Goal: Find specific page/section: Find specific page/section

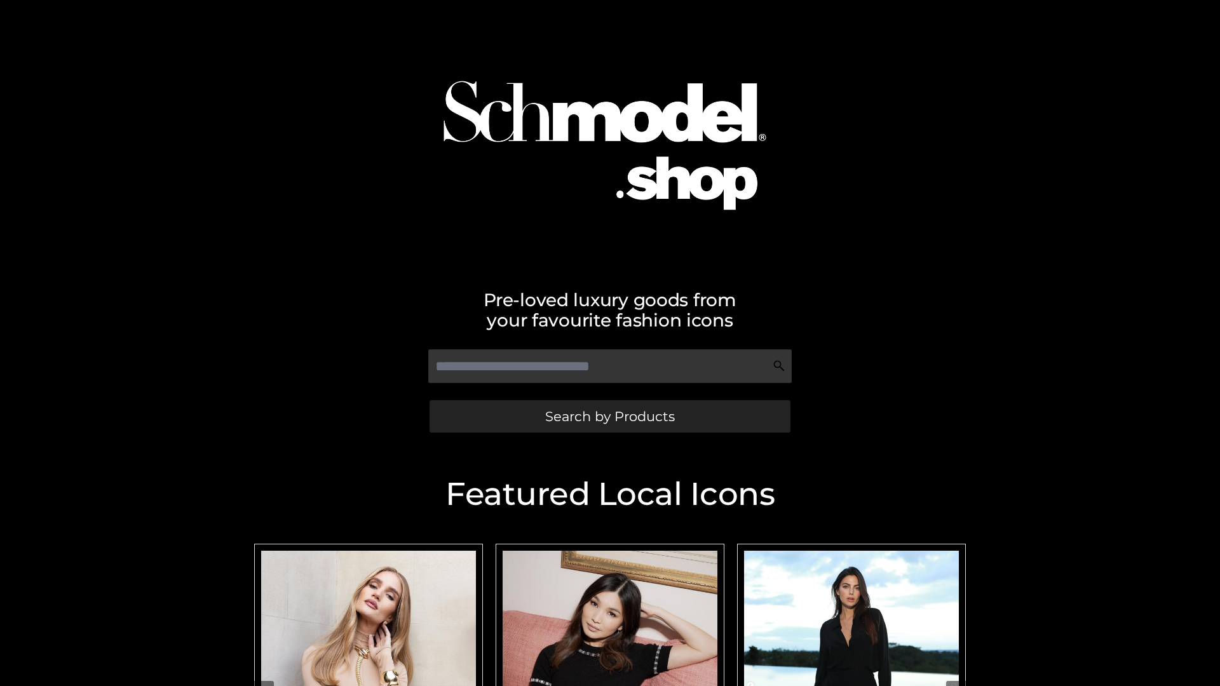
click at [609, 416] on span "Search by Products" at bounding box center [610, 416] width 130 height 13
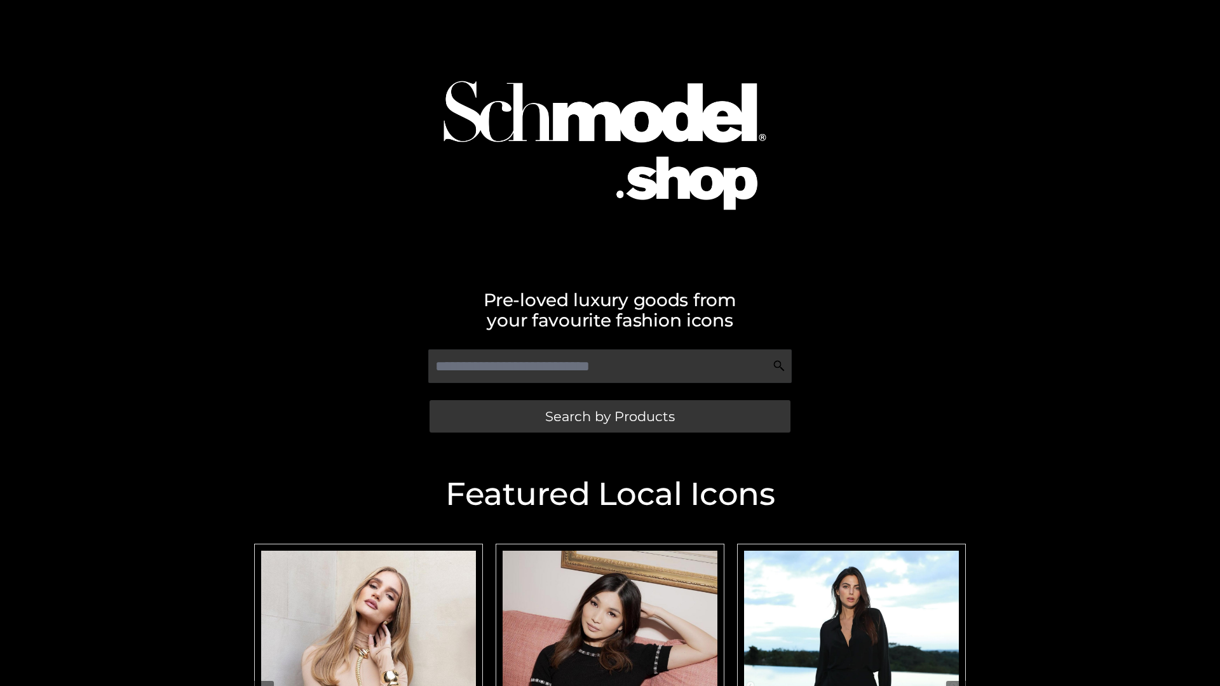
click at [609, 416] on span "Search by Products" at bounding box center [610, 416] width 130 height 13
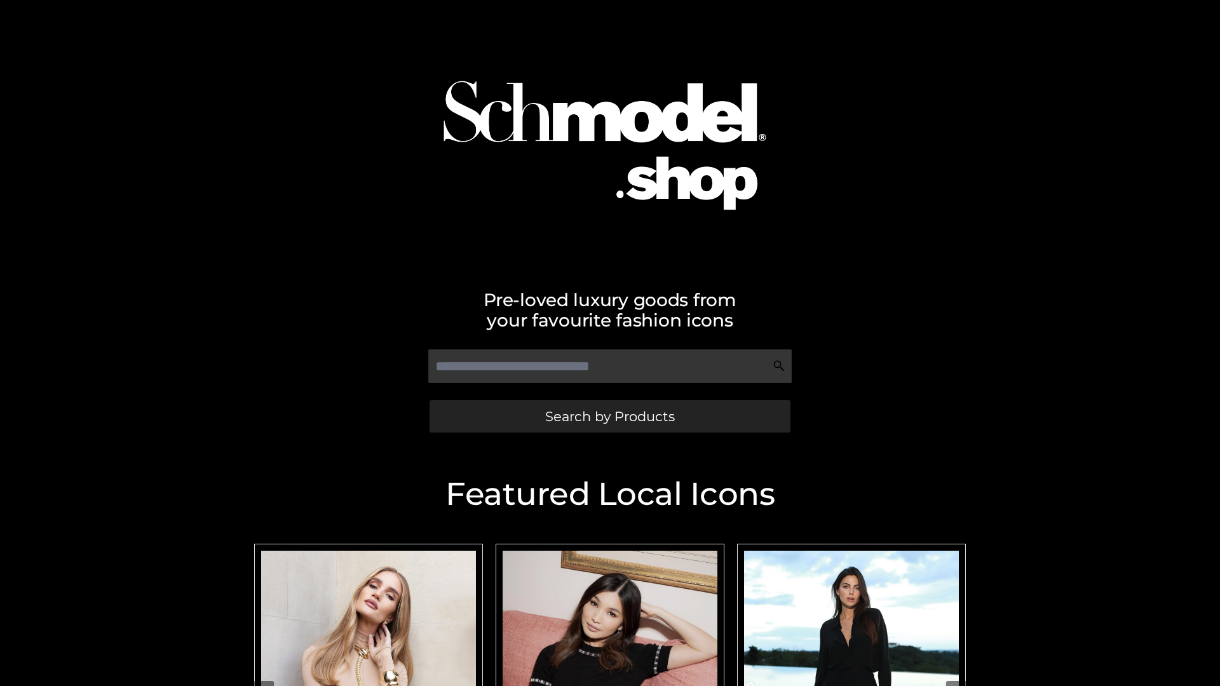
click at [609, 416] on span "Search by Products" at bounding box center [610, 416] width 130 height 13
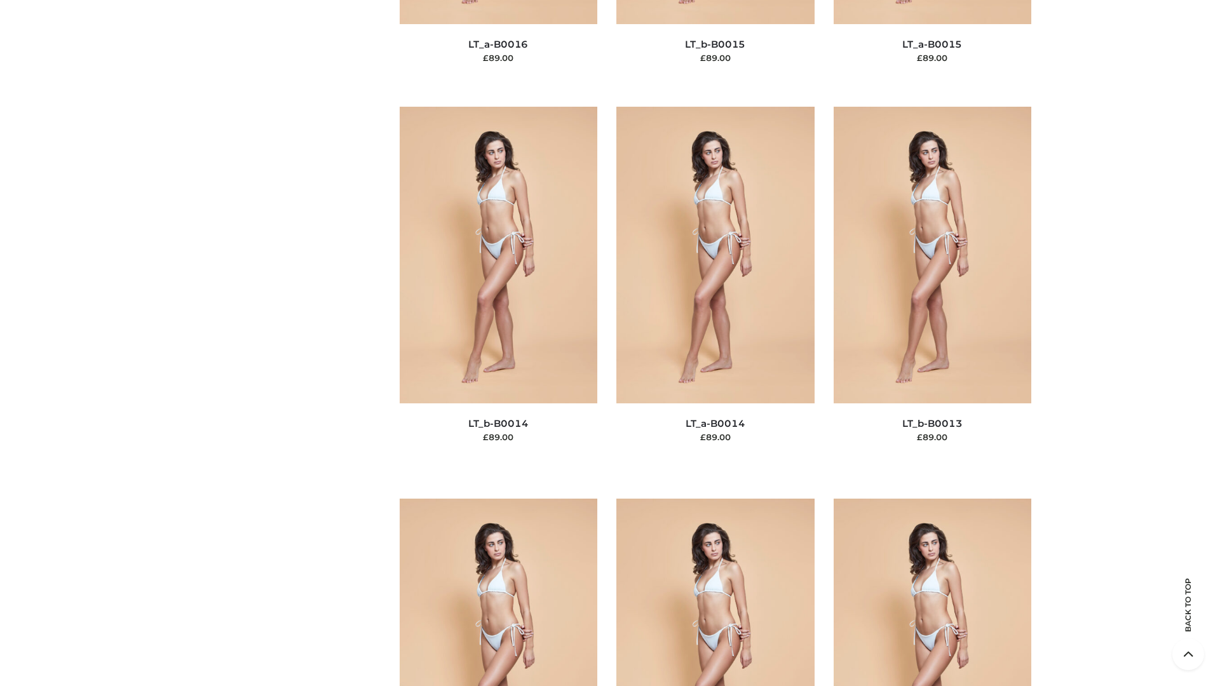
scroll to position [5707, 0]
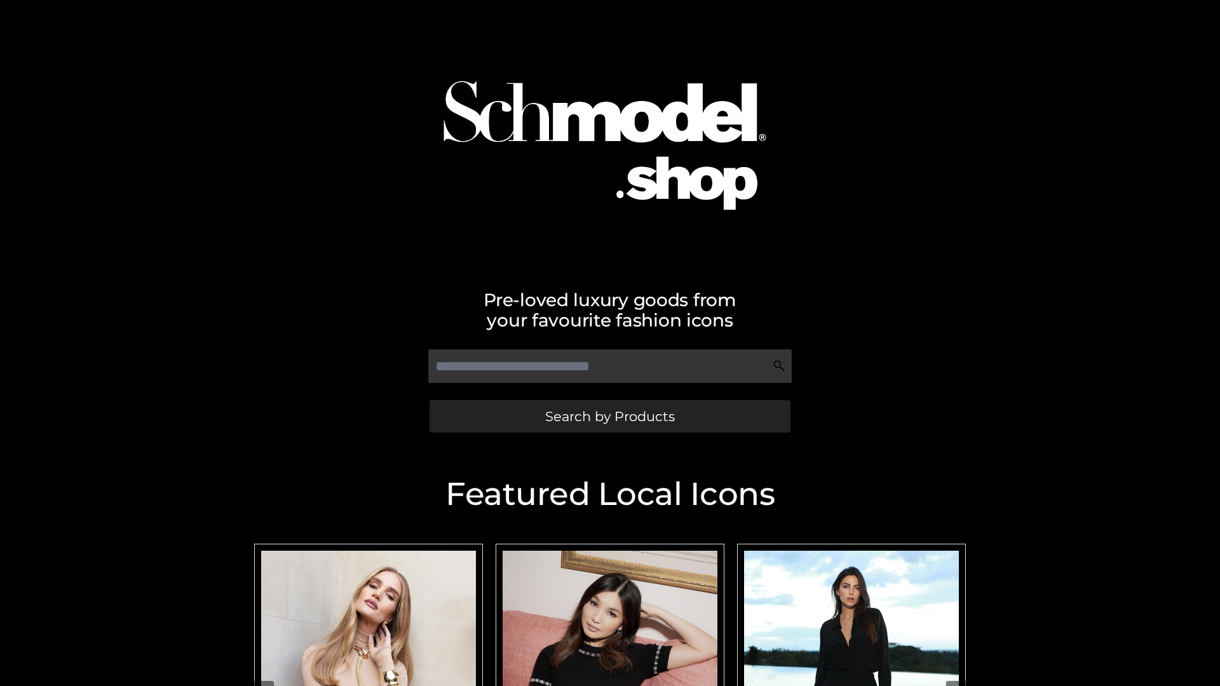
click at [609, 416] on span "Search by Products" at bounding box center [610, 416] width 130 height 13
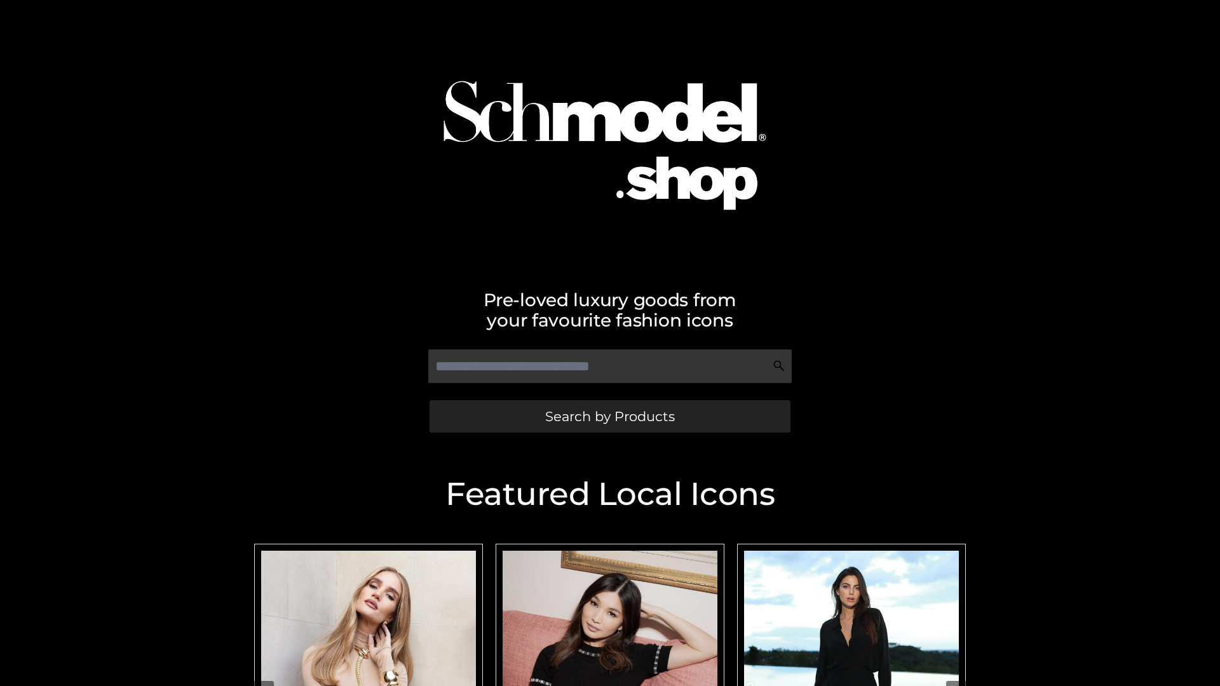
click at [609, 416] on span "Search by Products" at bounding box center [610, 416] width 130 height 13
